Goal: Task Accomplishment & Management: Use online tool/utility

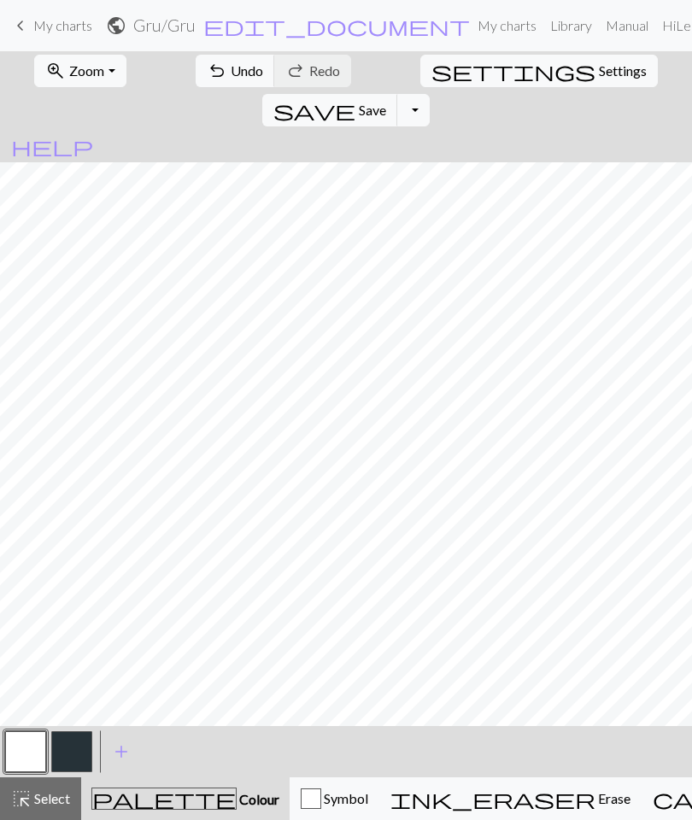
click at [75, 747] on button "button" at bounding box center [71, 751] width 41 height 41
click at [24, 751] on button "button" at bounding box center [25, 751] width 41 height 41
click at [72, 743] on button "button" at bounding box center [71, 751] width 41 height 41
click at [28, 737] on button "button" at bounding box center [25, 751] width 41 height 41
click at [75, 746] on button "button" at bounding box center [71, 751] width 41 height 41
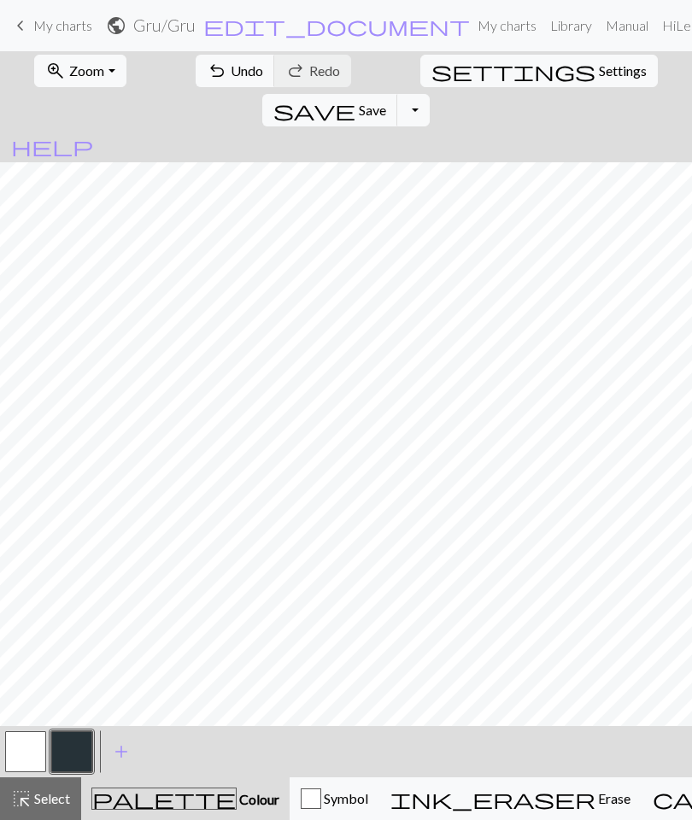
click at [6, 760] on button "button" at bounding box center [25, 751] width 41 height 41
click at [66, 746] on button "button" at bounding box center [71, 751] width 41 height 41
click at [7, 744] on button "button" at bounding box center [25, 751] width 41 height 41
click at [74, 755] on button "button" at bounding box center [71, 751] width 41 height 41
click at [11, 758] on button "button" at bounding box center [25, 751] width 41 height 41
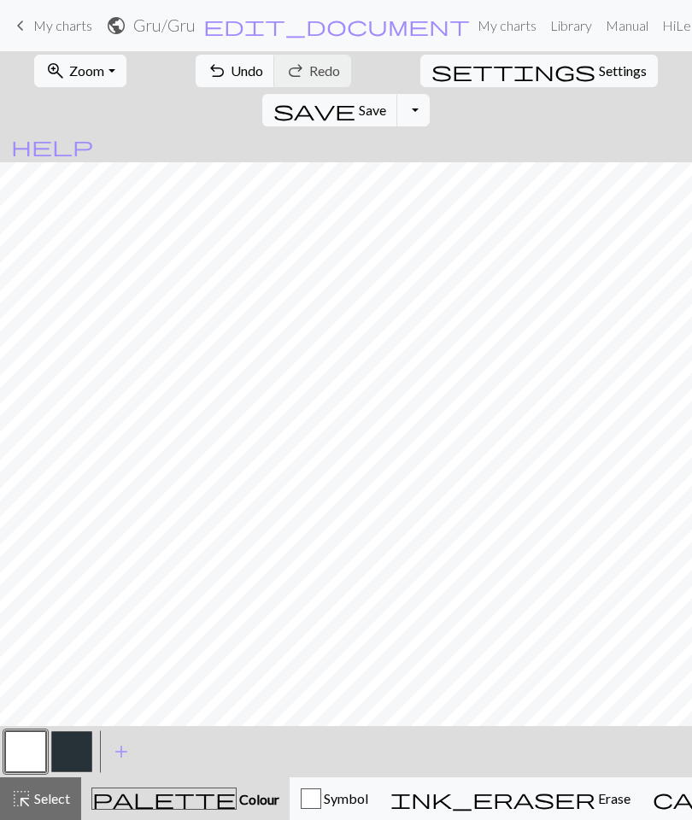
click at [79, 745] on button "button" at bounding box center [71, 751] width 41 height 41
click at [386, 102] on span "Save" at bounding box center [372, 110] width 27 height 16
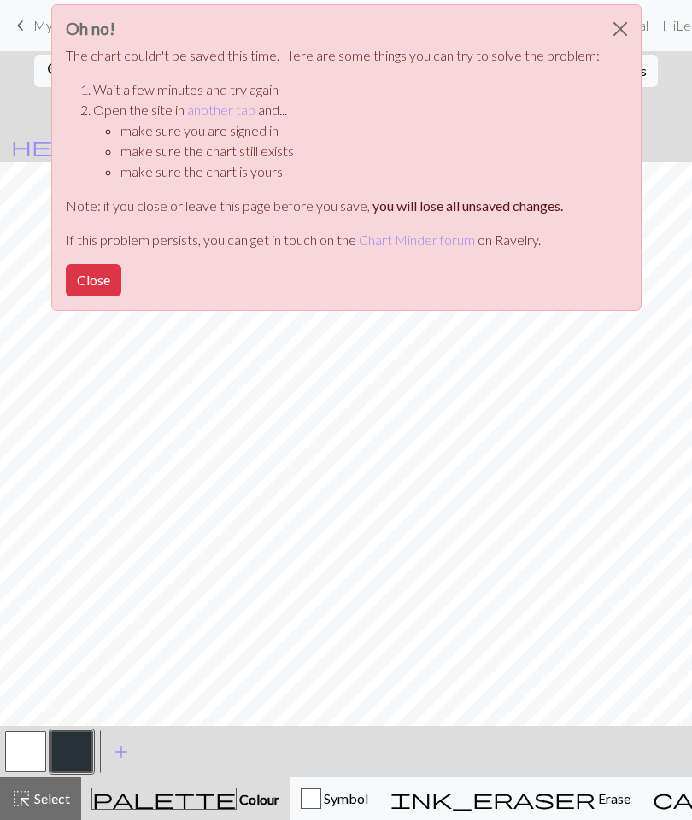
click at [100, 269] on button "Close" at bounding box center [94, 280] width 56 height 32
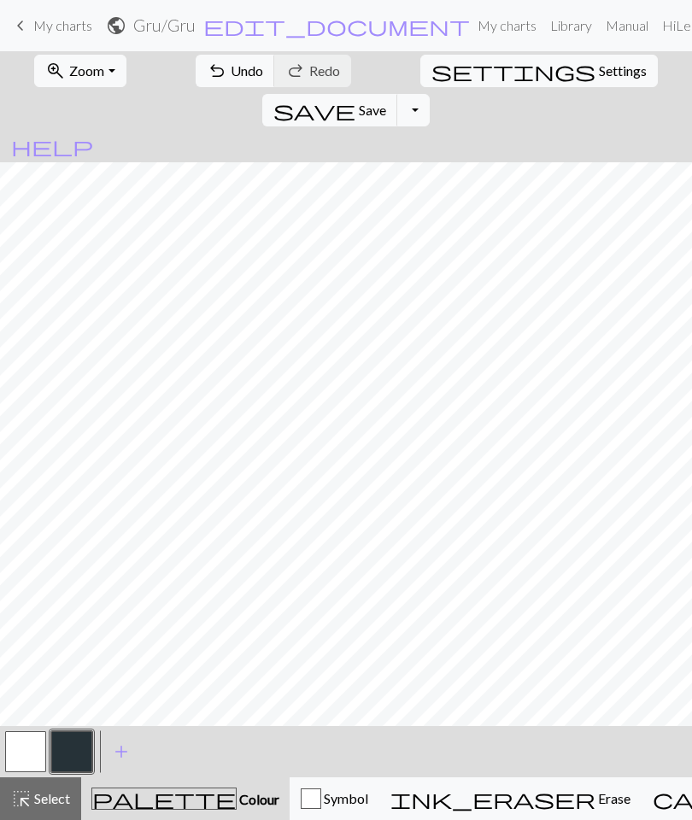
click at [355, 98] on span "save" at bounding box center [314, 110] width 82 height 24
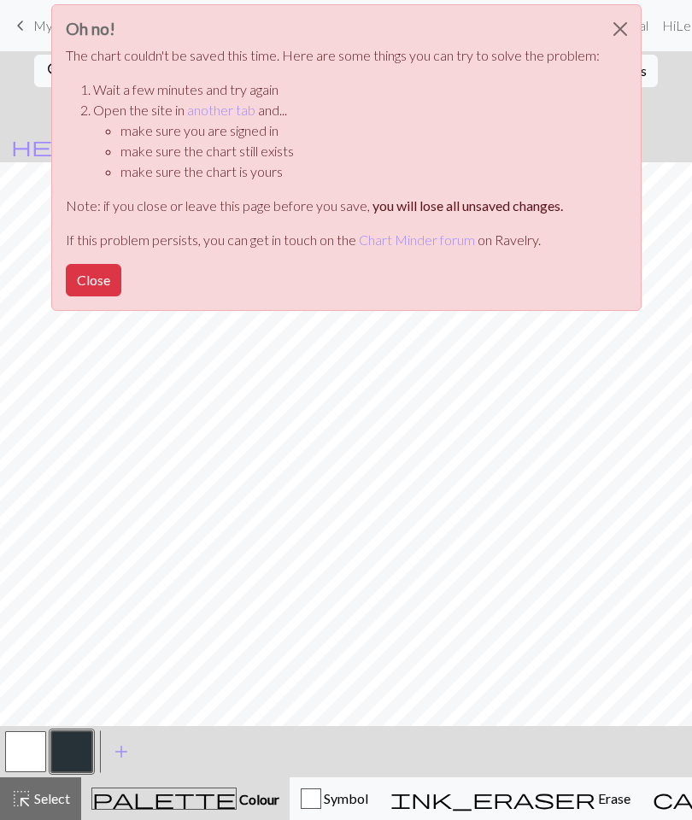
click at [112, 295] on button "Close" at bounding box center [94, 280] width 56 height 32
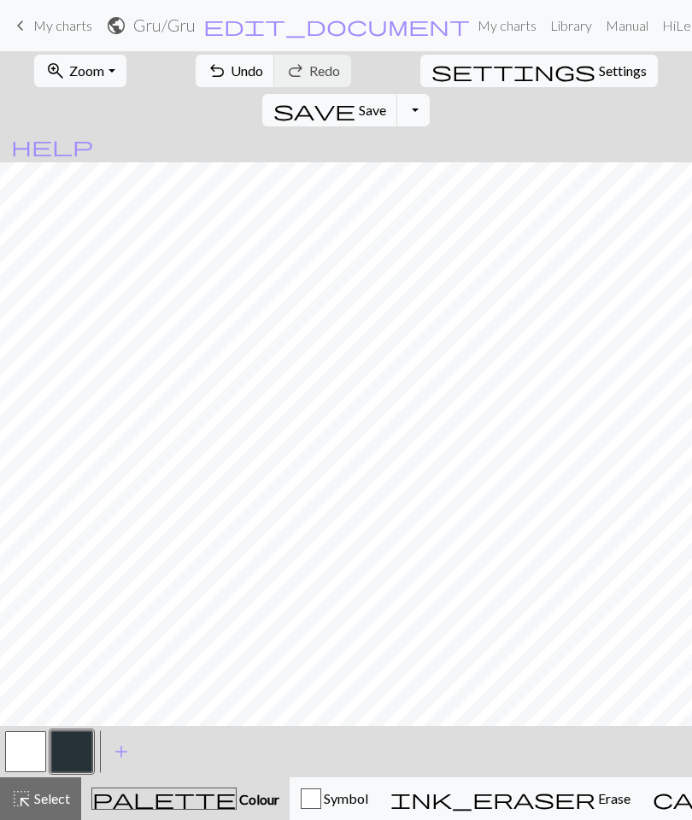
click at [430, 94] on button "Toggle Dropdown" at bounding box center [413, 110] width 32 height 32
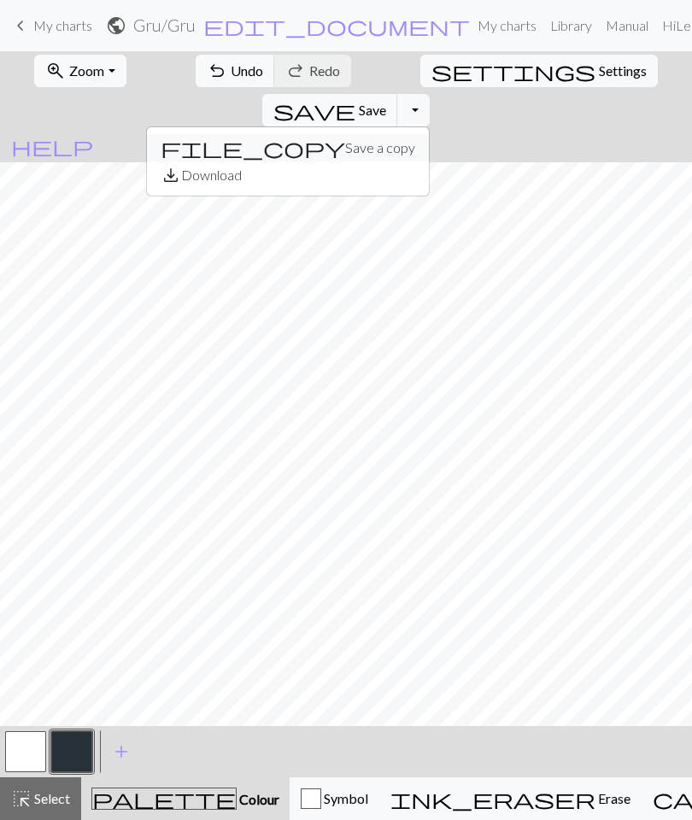
click at [429, 134] on button "file_copy Save a copy" at bounding box center [288, 147] width 282 height 27
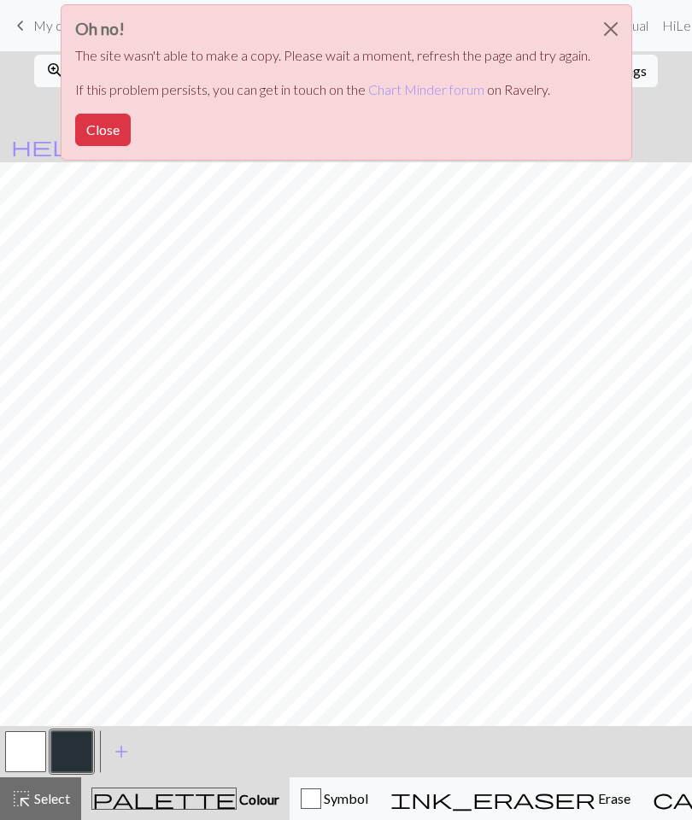
click at [607, 21] on button "Close" at bounding box center [610, 29] width 41 height 48
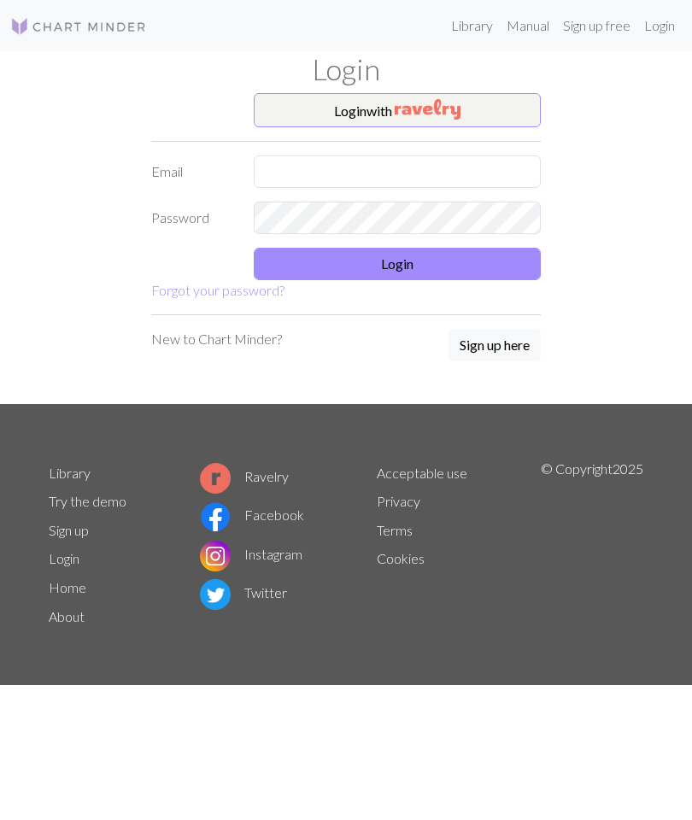
click at [425, 161] on input "text" at bounding box center [397, 171] width 287 height 32
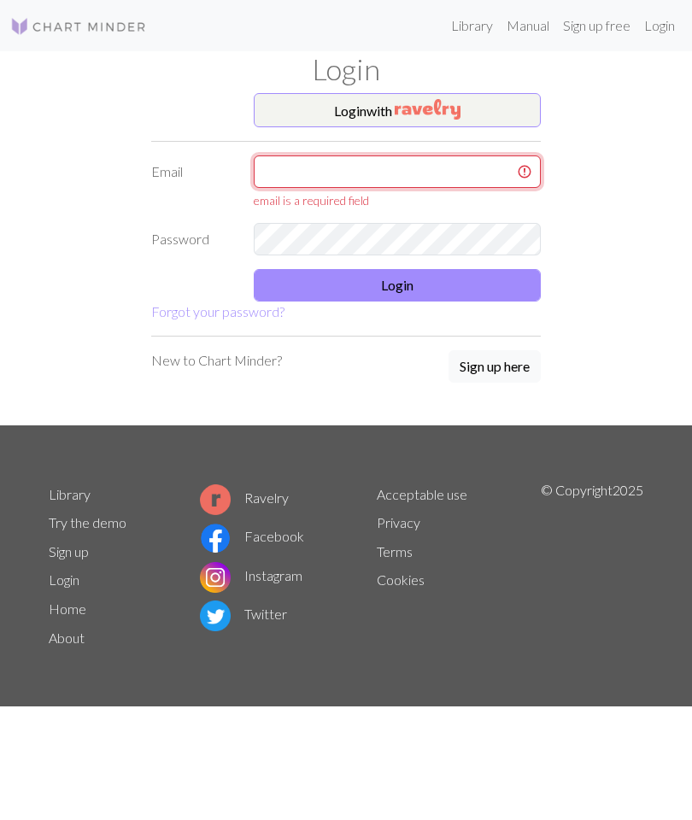
type input "leanne2112@gmail.com"
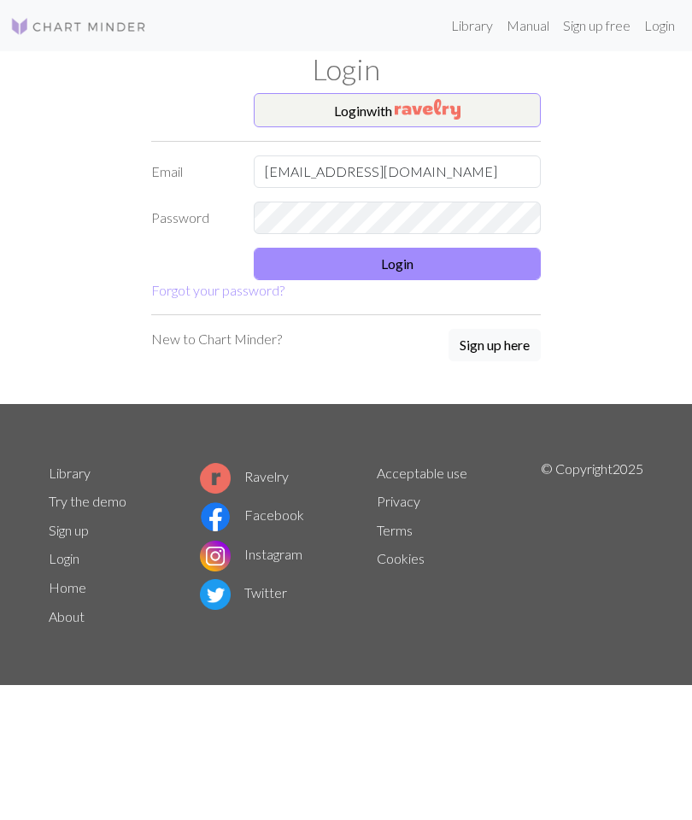
click at [460, 269] on button "Login" at bounding box center [397, 264] width 287 height 32
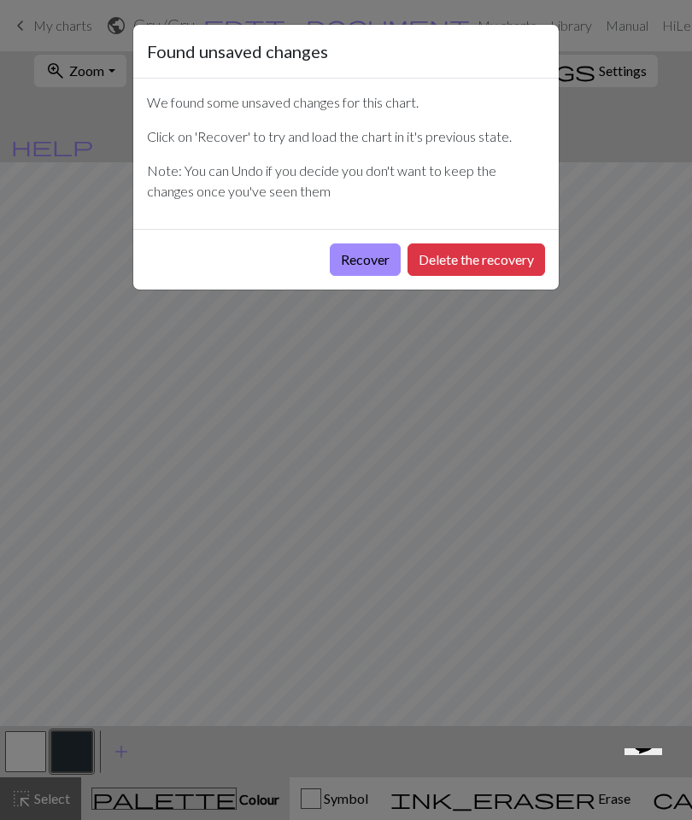
click at [354, 256] on button "Recover" at bounding box center [365, 259] width 71 height 32
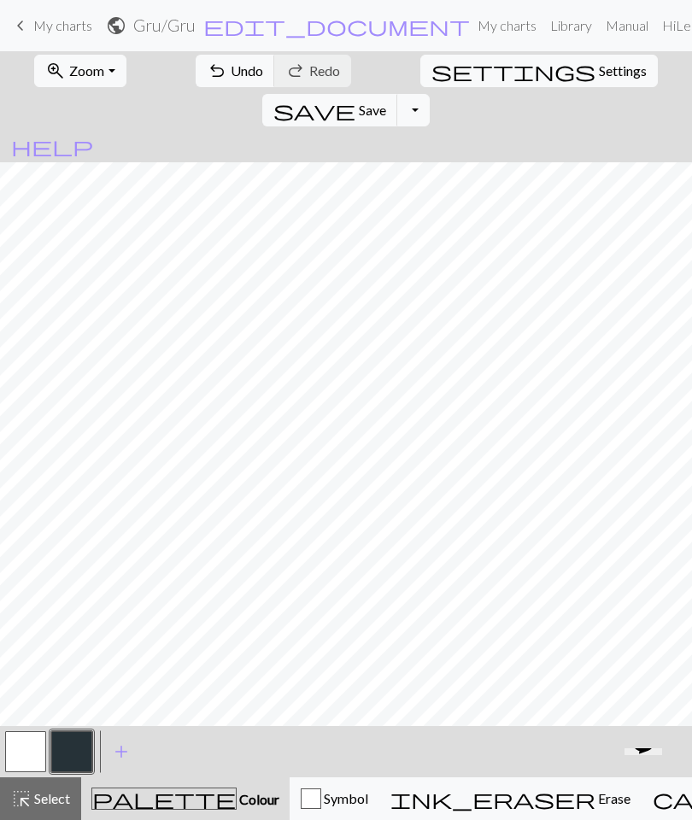
click at [386, 102] on span "Save" at bounding box center [372, 110] width 27 height 16
click at [32, 747] on button "button" at bounding box center [25, 751] width 41 height 41
click at [85, 752] on button "button" at bounding box center [71, 751] width 41 height 41
click at [386, 102] on span "Save" at bounding box center [372, 110] width 27 height 16
